Goal: Task Accomplishment & Management: Use online tool/utility

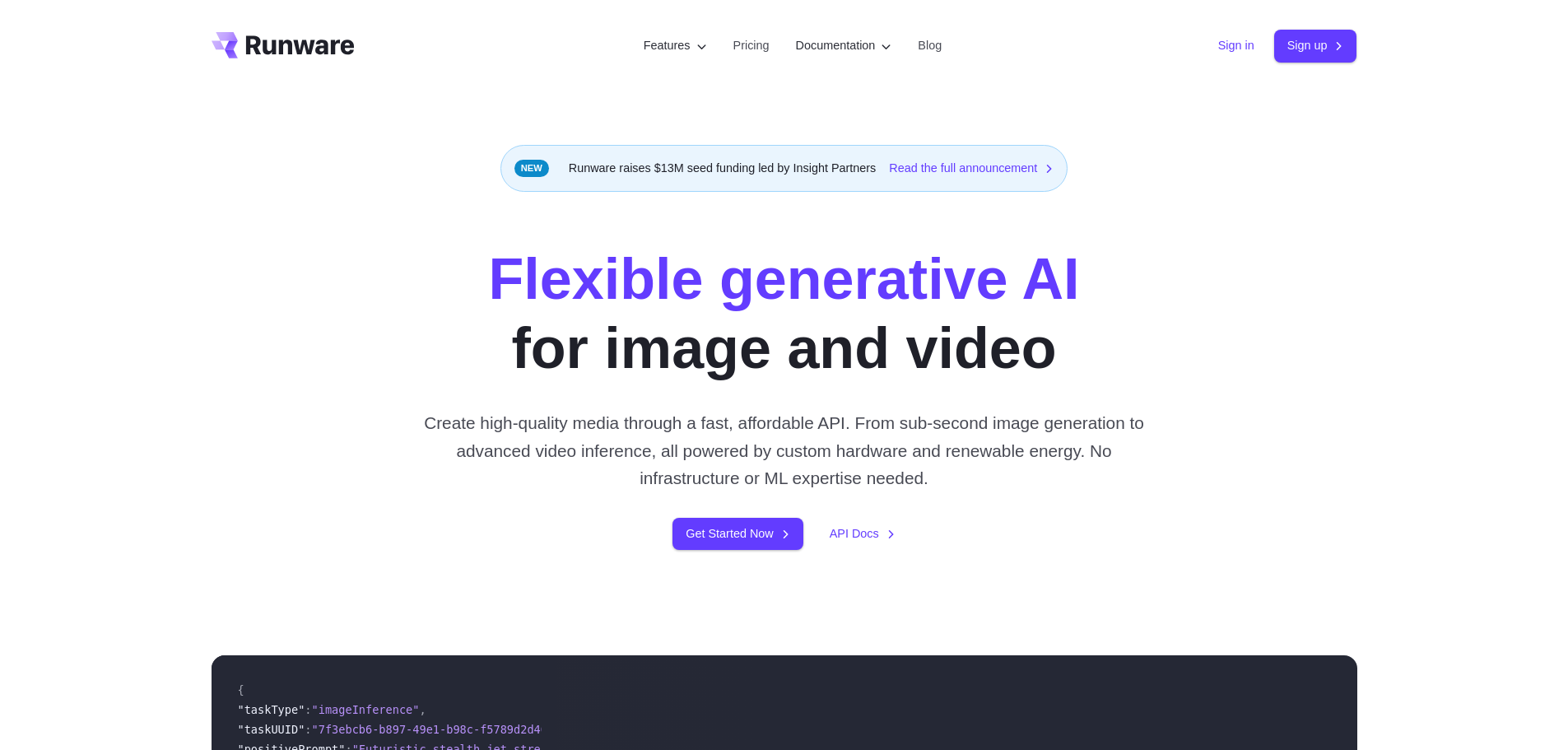
click at [1224, 42] on link "Sign in" at bounding box center [1236, 46] width 37 height 19
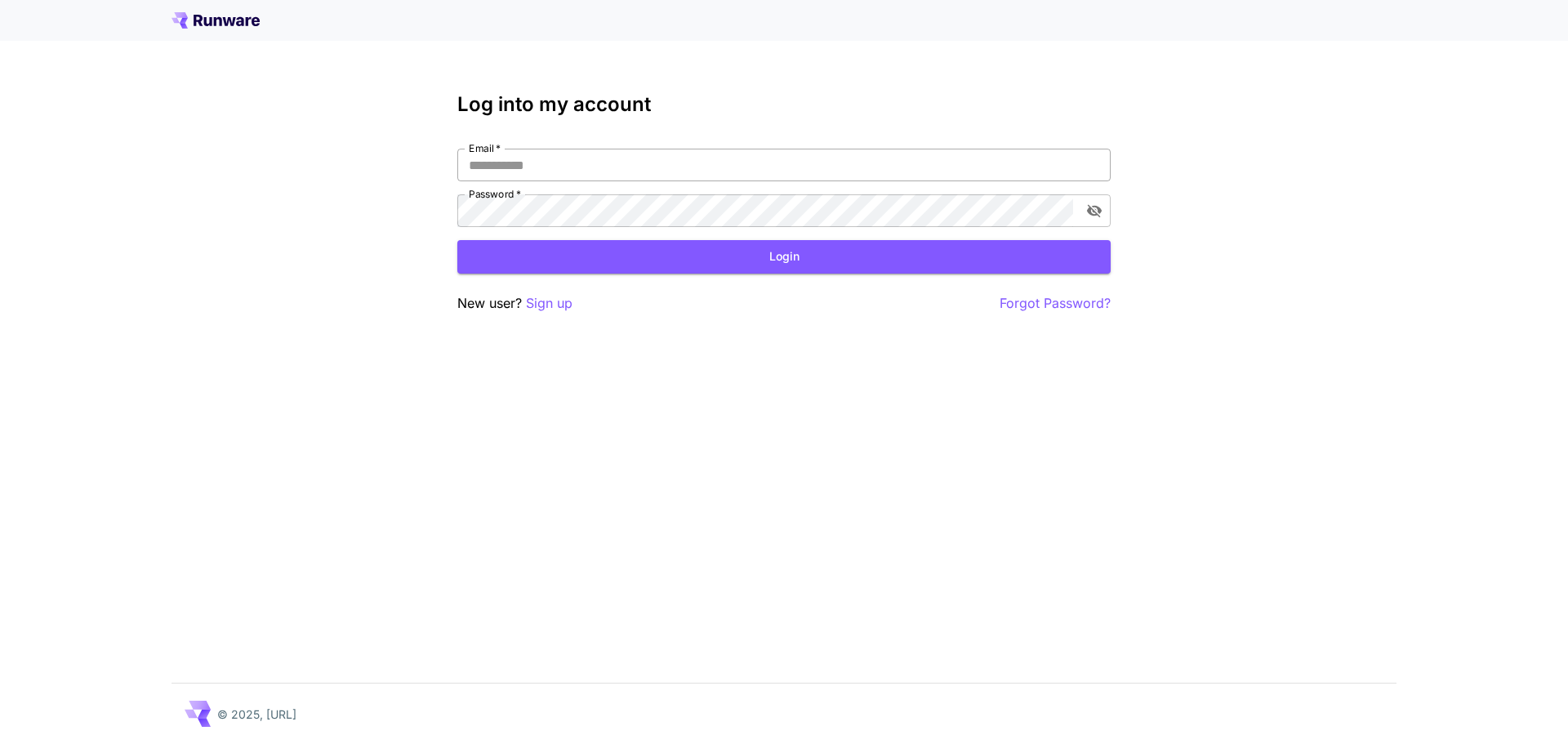
click at [520, 173] on input "Email   *" at bounding box center [784, 164] width 654 height 33
type input "**********"
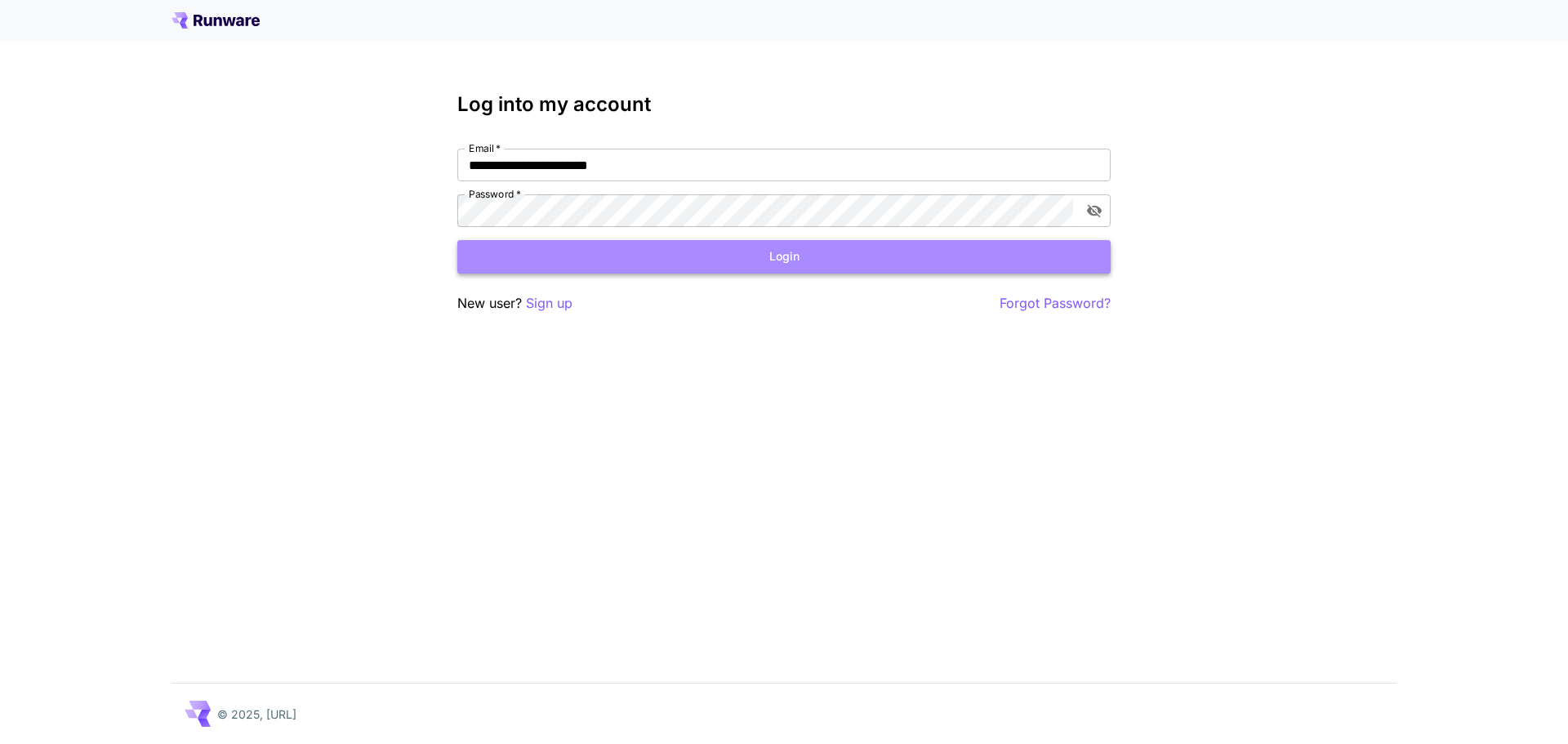
click at [616, 260] on button "Login" at bounding box center [784, 257] width 654 height 34
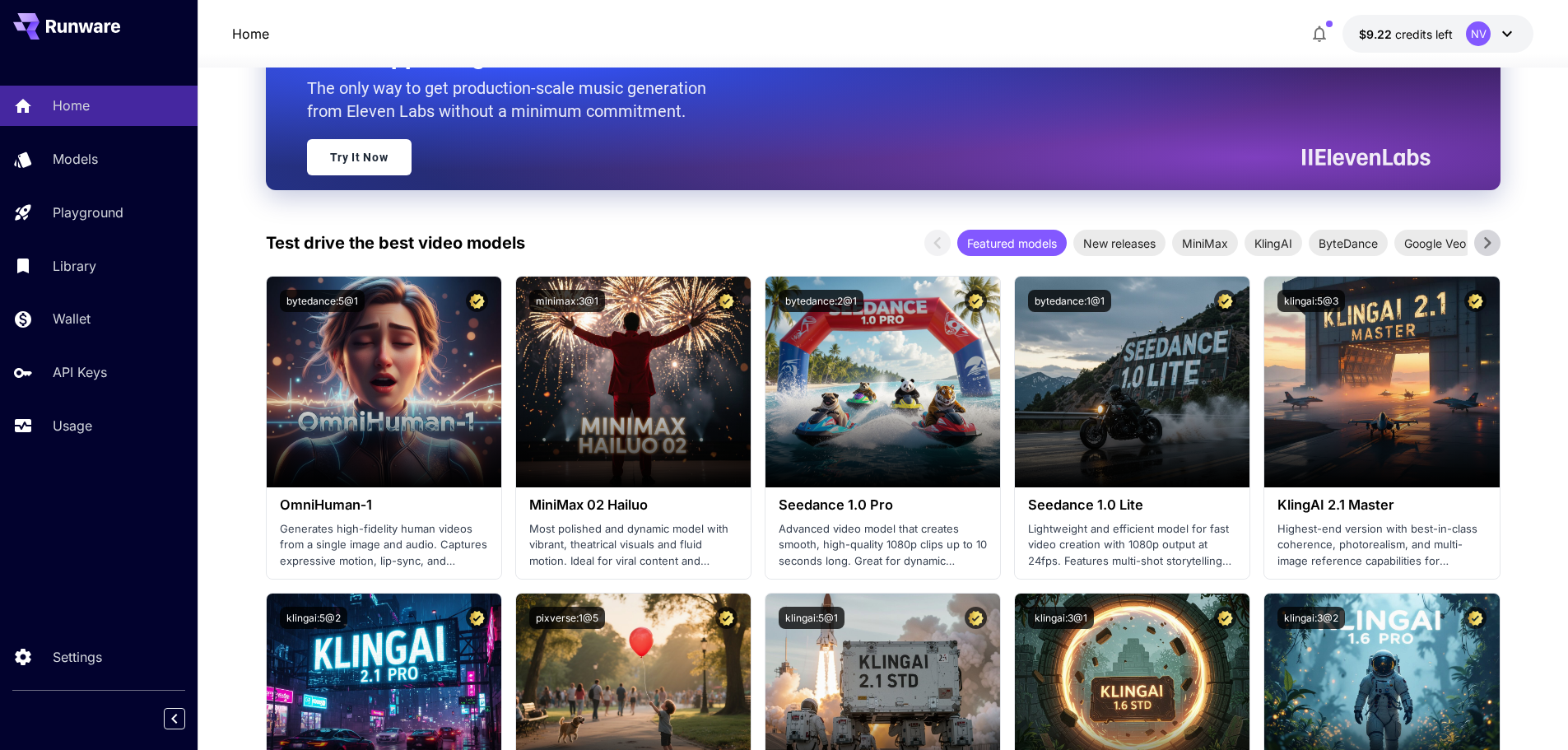
scroll to position [330, 0]
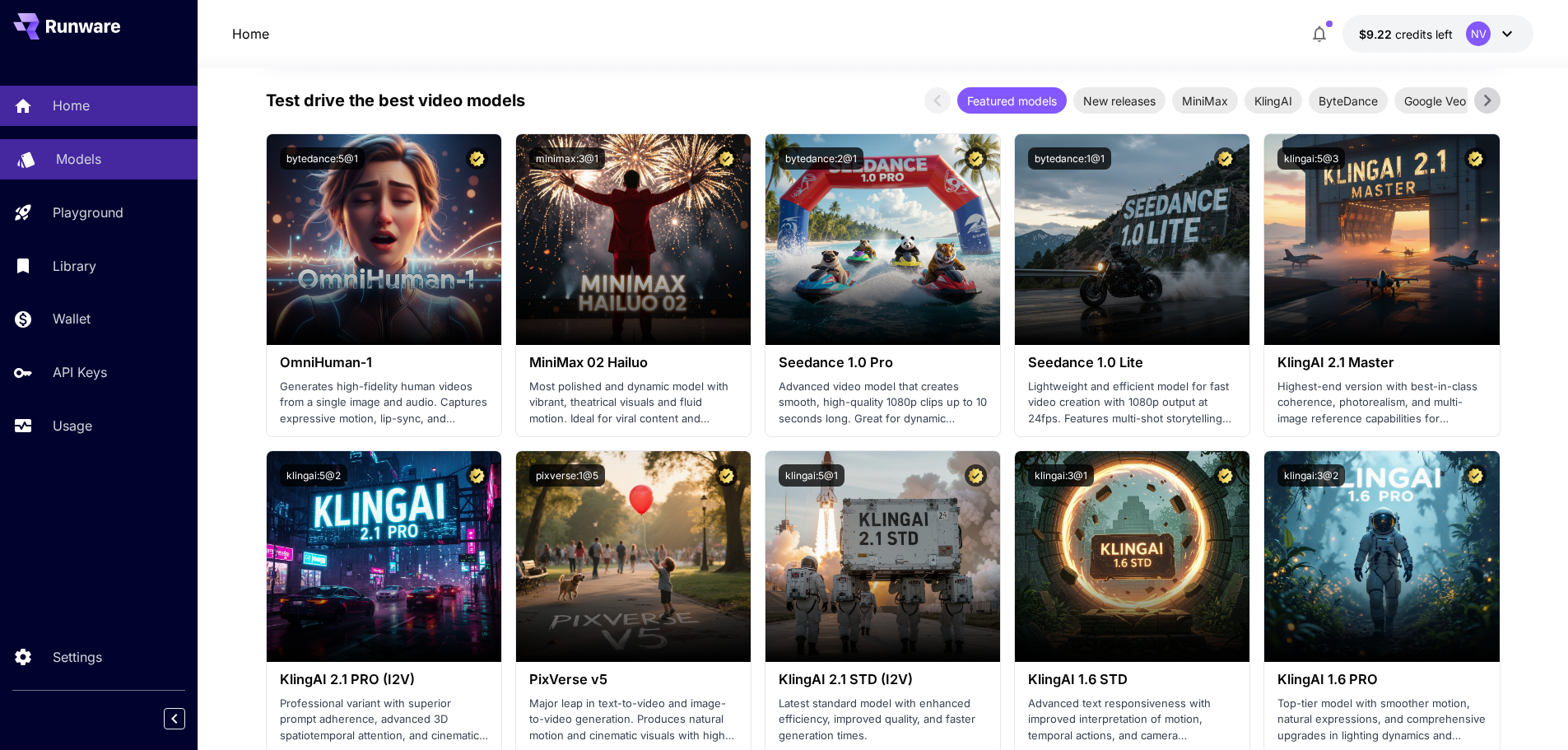
click at [103, 166] on div "Models" at bounding box center [120, 158] width 128 height 20
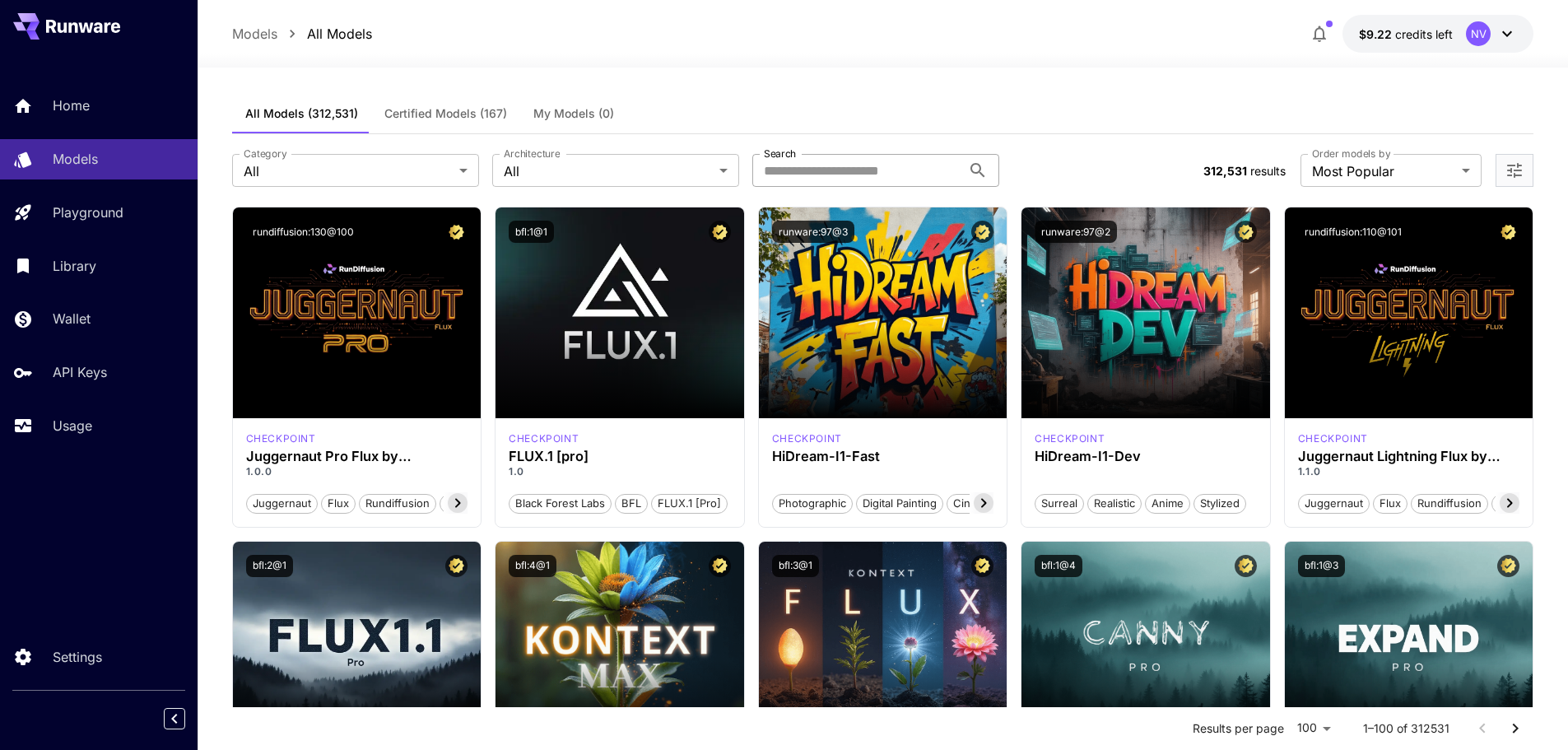
click at [908, 162] on input "Search" at bounding box center [857, 170] width 209 height 33
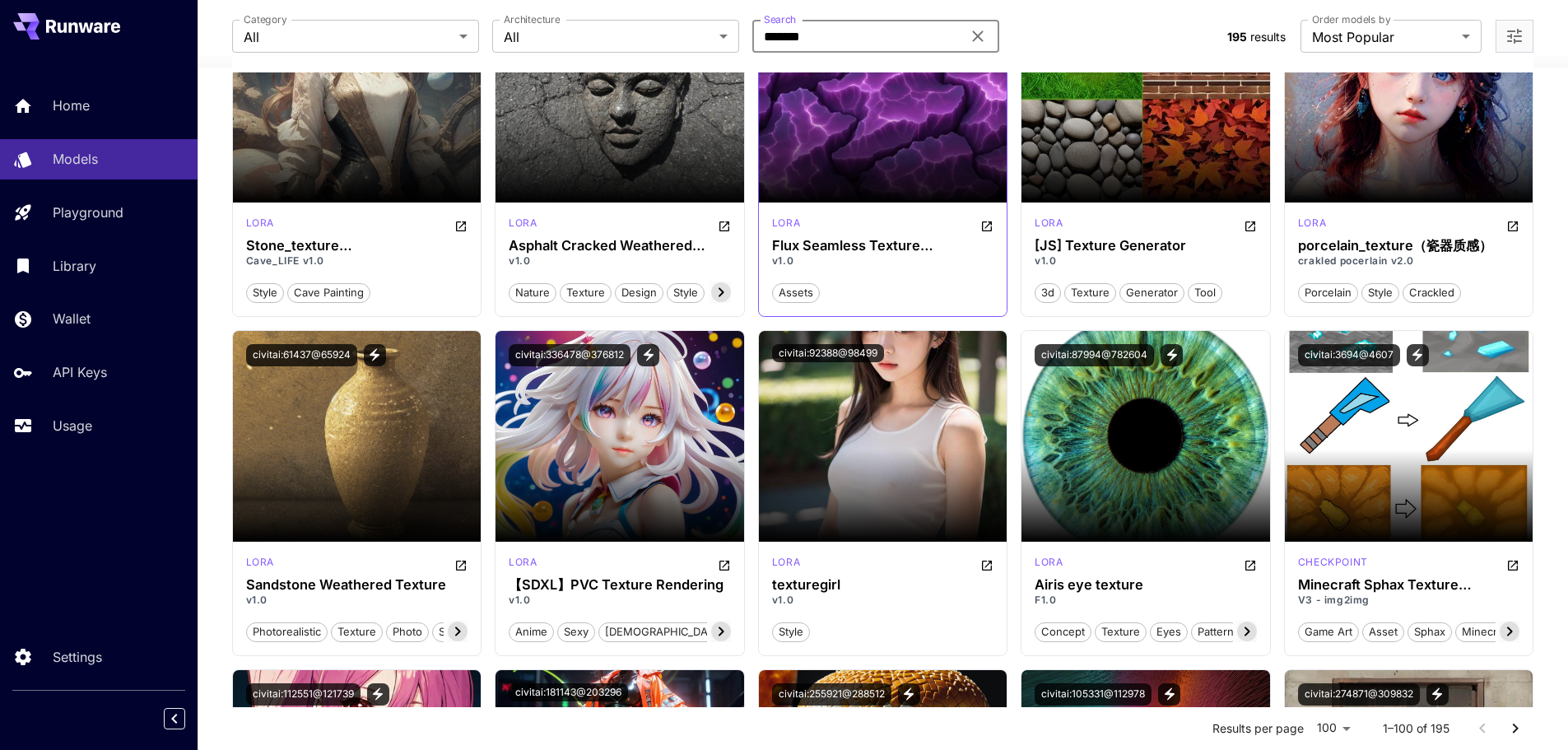
scroll to position [4529, 0]
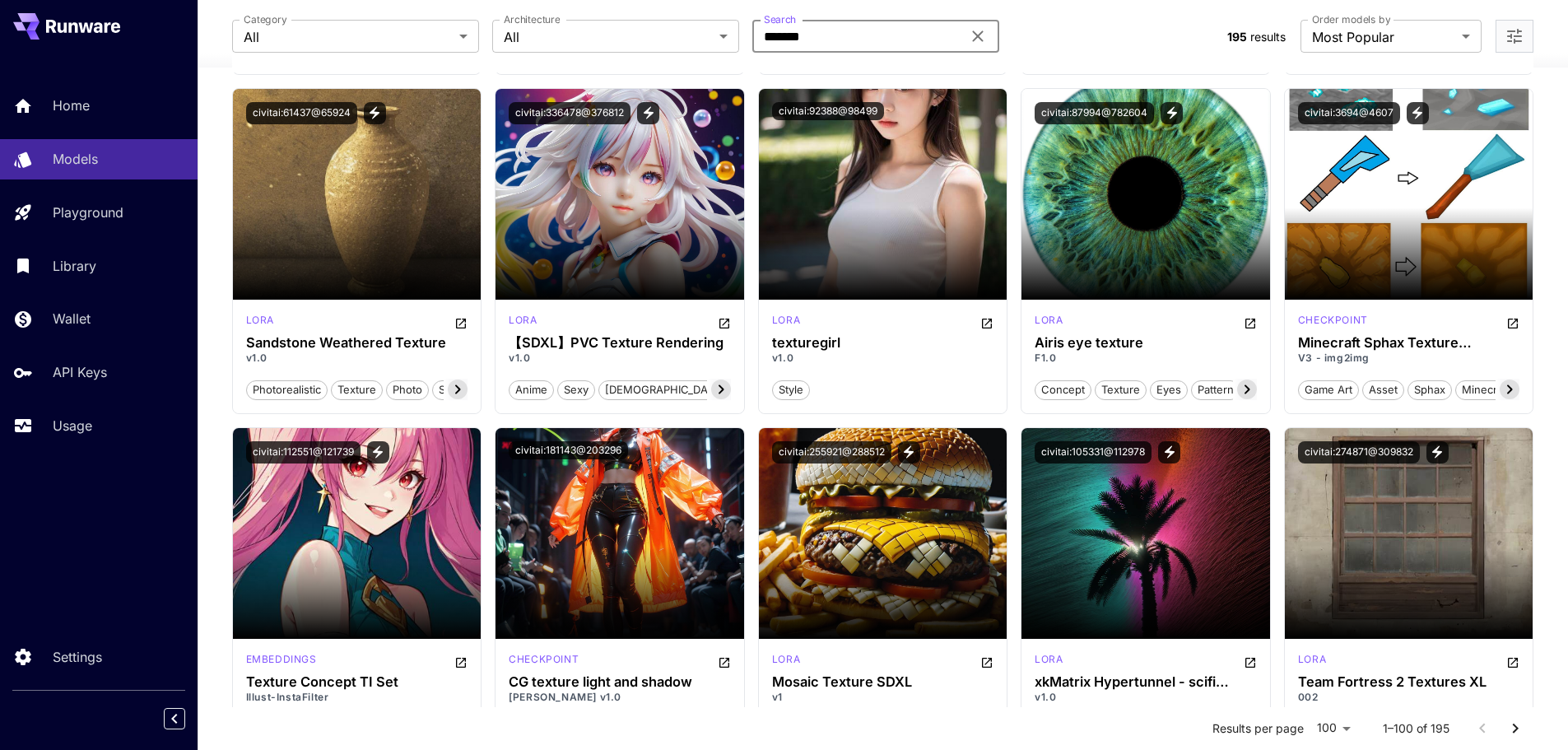
type input "*******"
click at [454, 389] on icon at bounding box center [457, 389] width 20 height 20
click at [455, 389] on icon at bounding box center [457, 389] width 20 height 20
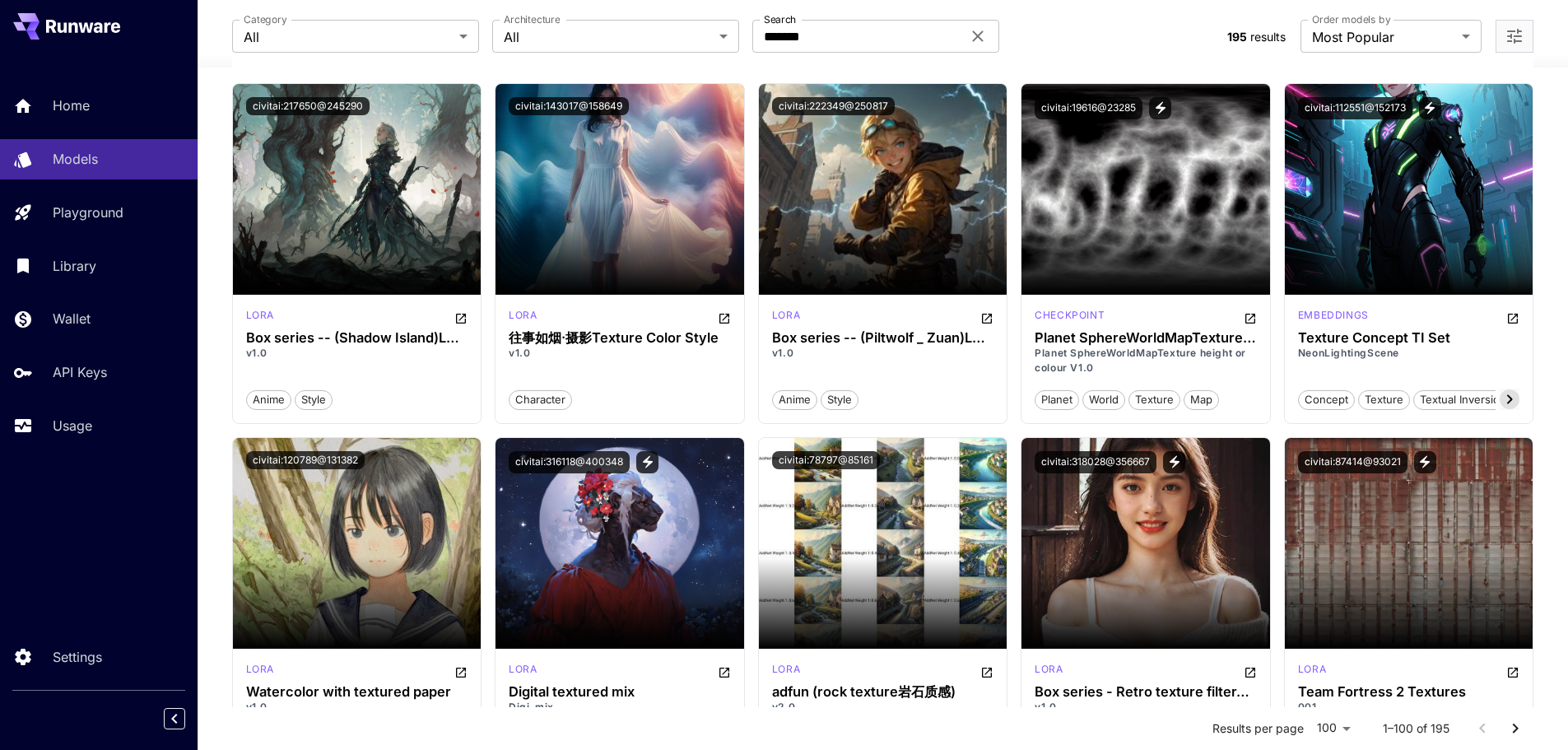
scroll to position [6359, 0]
